Goal: Find specific fact: Find specific page/section

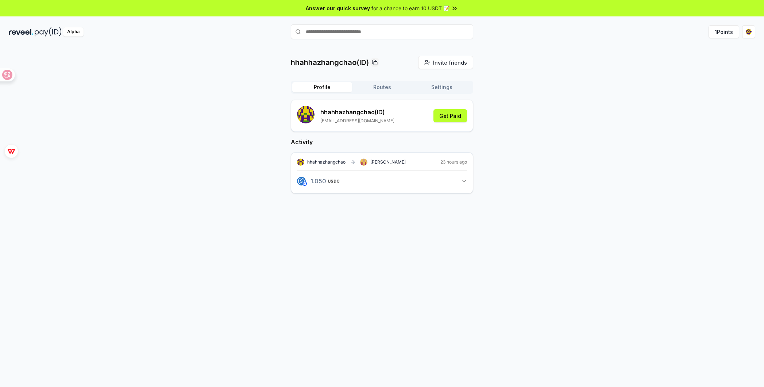
click at [465, 181] on icon "button" at bounding box center [464, 181] width 6 height 6
click at [537, 132] on div "hhahhazhangchao(ID) Invite friends Invite Profile Routes Settings hhahhazhangch…" at bounding box center [382, 130] width 747 height 149
click at [363, 122] on p "[EMAIL_ADDRESS][DOMAIN_NAME]" at bounding box center [357, 121] width 74 height 6
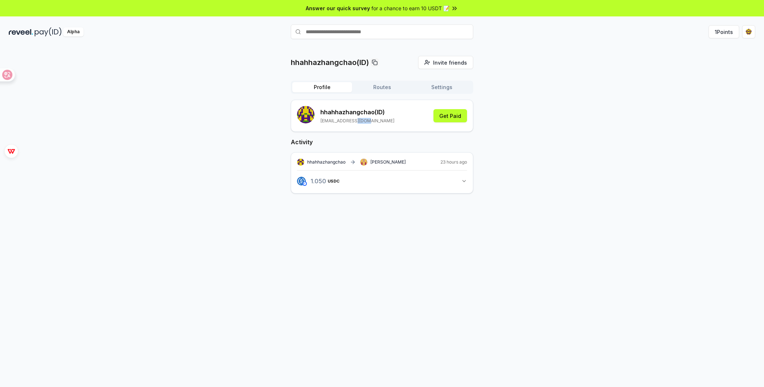
copy p "gmail"
click at [338, 119] on p "[EMAIL_ADDRESS][DOMAIN_NAME]" at bounding box center [357, 121] width 74 height 6
drag, startPoint x: 338, startPoint y: 119, endPoint x: 375, endPoint y: 123, distance: 36.7
click at [375, 123] on p "[EMAIL_ADDRESS][DOMAIN_NAME]" at bounding box center [357, 121] width 74 height 6
copy p "[EMAIL_ADDRESS][DOMAIN_NAME]"
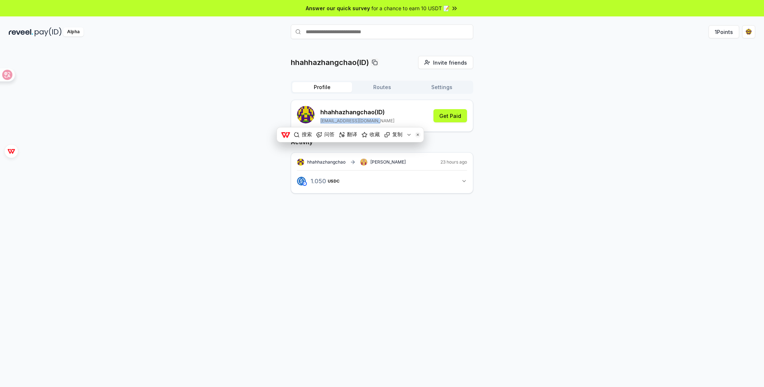
click at [376, 121] on p "[EMAIL_ADDRESS][DOMAIN_NAME]" at bounding box center [357, 121] width 74 height 6
drag, startPoint x: 376, startPoint y: 121, endPoint x: 335, endPoint y: 120, distance: 40.5
click at [335, 120] on p "[EMAIL_ADDRESS][DOMAIN_NAME]" at bounding box center [357, 121] width 74 height 6
drag, startPoint x: 335, startPoint y: 120, endPoint x: 380, endPoint y: 120, distance: 45.3
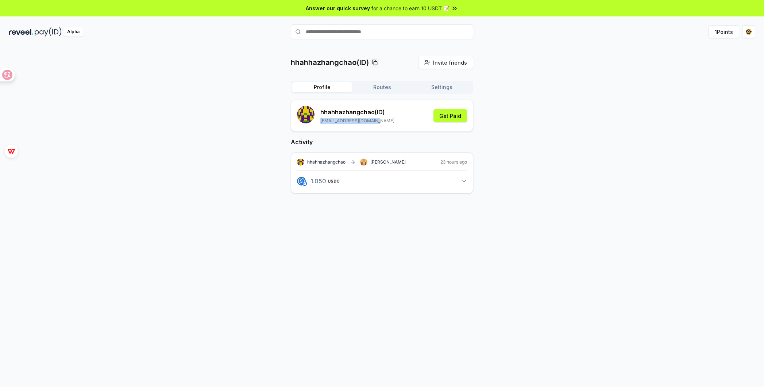
click at [378, 120] on p "[EMAIL_ADDRESS][DOMAIN_NAME]" at bounding box center [357, 121] width 74 height 6
click at [381, 120] on p "[EMAIL_ADDRESS][DOMAIN_NAME]" at bounding box center [357, 121] width 74 height 6
click at [558, 75] on div "hhahhazhangchao(ID) Invite friends Invite Profile Routes Settings hhahhazhangch…" at bounding box center [382, 130] width 747 height 149
click at [376, 161] on span "[PERSON_NAME]" at bounding box center [387, 162] width 35 height 6
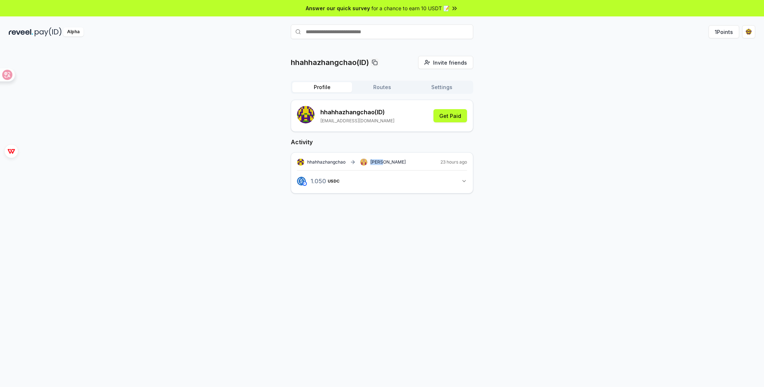
copy span "[PERSON_NAME]"
click at [402, 155] on div "hhahhazhangchao [PERSON_NAME] 23 hours ago 1.050 USDC 1.05 USDC" at bounding box center [382, 172] width 182 height 41
click at [375, 161] on span "[PERSON_NAME]" at bounding box center [387, 162] width 35 height 6
copy span "[PERSON_NAME]"
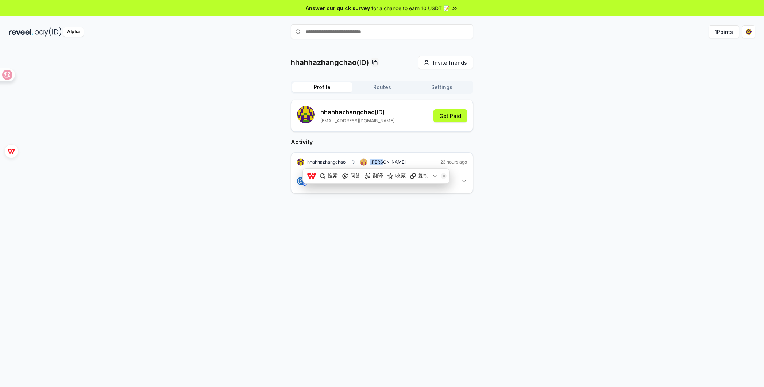
click at [385, 160] on div "hhahhazhangchao [PERSON_NAME] 23 hours ago" at bounding box center [382, 161] width 170 height 7
click at [375, 160] on span "[PERSON_NAME]" at bounding box center [387, 162] width 35 height 6
copy span "[PERSON_NAME]"
click at [386, 144] on h2 "Activity" at bounding box center [382, 142] width 182 height 9
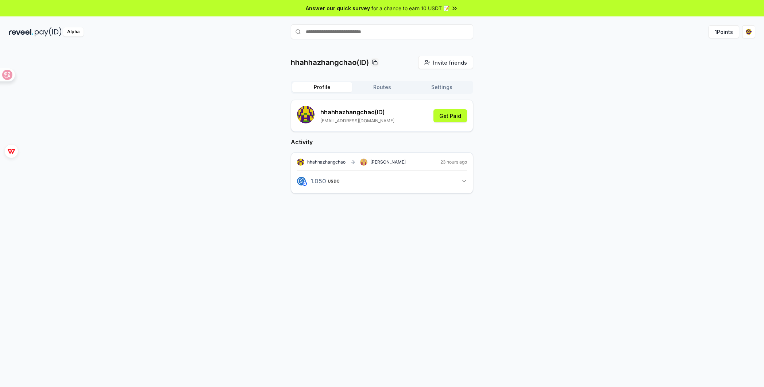
click at [377, 159] on span "[PERSON_NAME]" at bounding box center [387, 162] width 35 height 6
copy span "[PERSON_NAME]"
click at [383, 143] on h2 "Activity" at bounding box center [382, 142] width 182 height 9
click at [375, 162] on span "[PERSON_NAME]" at bounding box center [387, 162] width 35 height 6
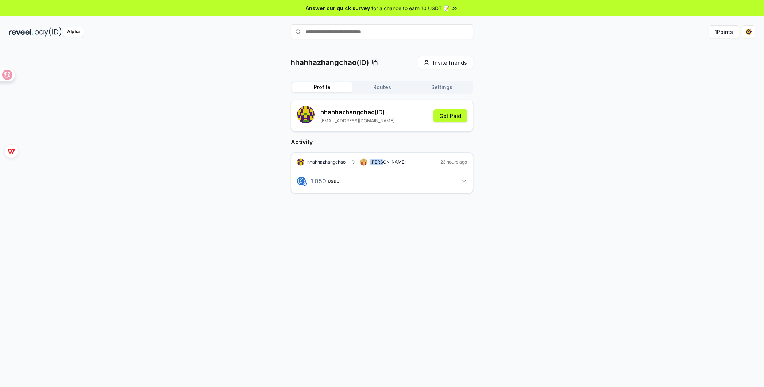
click at [375, 162] on span "[PERSON_NAME]" at bounding box center [387, 162] width 35 height 6
copy span "[PERSON_NAME]"
click at [392, 143] on h2 "Activity" at bounding box center [382, 142] width 182 height 9
click at [377, 162] on span "[PERSON_NAME]" at bounding box center [387, 162] width 35 height 6
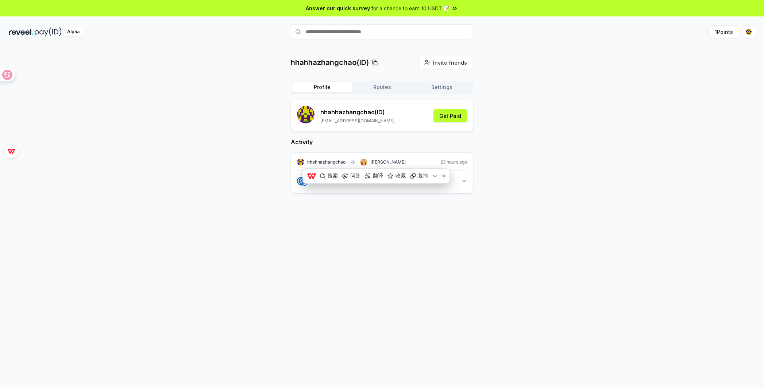
click at [394, 142] on h2 "Activity" at bounding box center [382, 142] width 182 height 9
click at [376, 161] on span "[PERSON_NAME]" at bounding box center [387, 162] width 35 height 6
click at [392, 142] on h2 "Activity" at bounding box center [382, 142] width 182 height 9
click at [371, 164] on span "[PERSON_NAME]" at bounding box center [387, 162] width 35 height 6
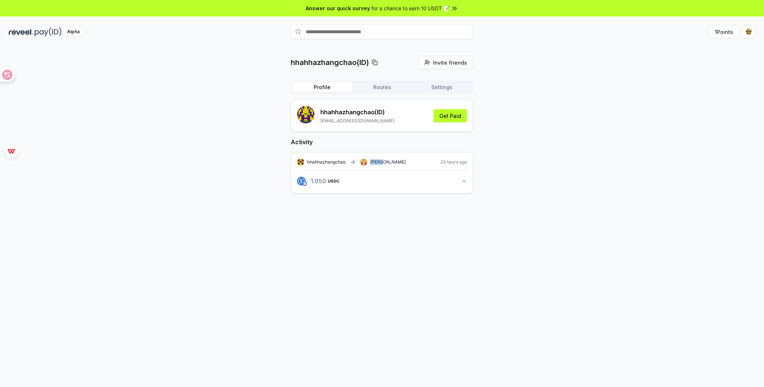
click at [371, 164] on span "[PERSON_NAME]" at bounding box center [387, 162] width 35 height 6
copy span "[PERSON_NAME]"
